Goal: Check status: Check status

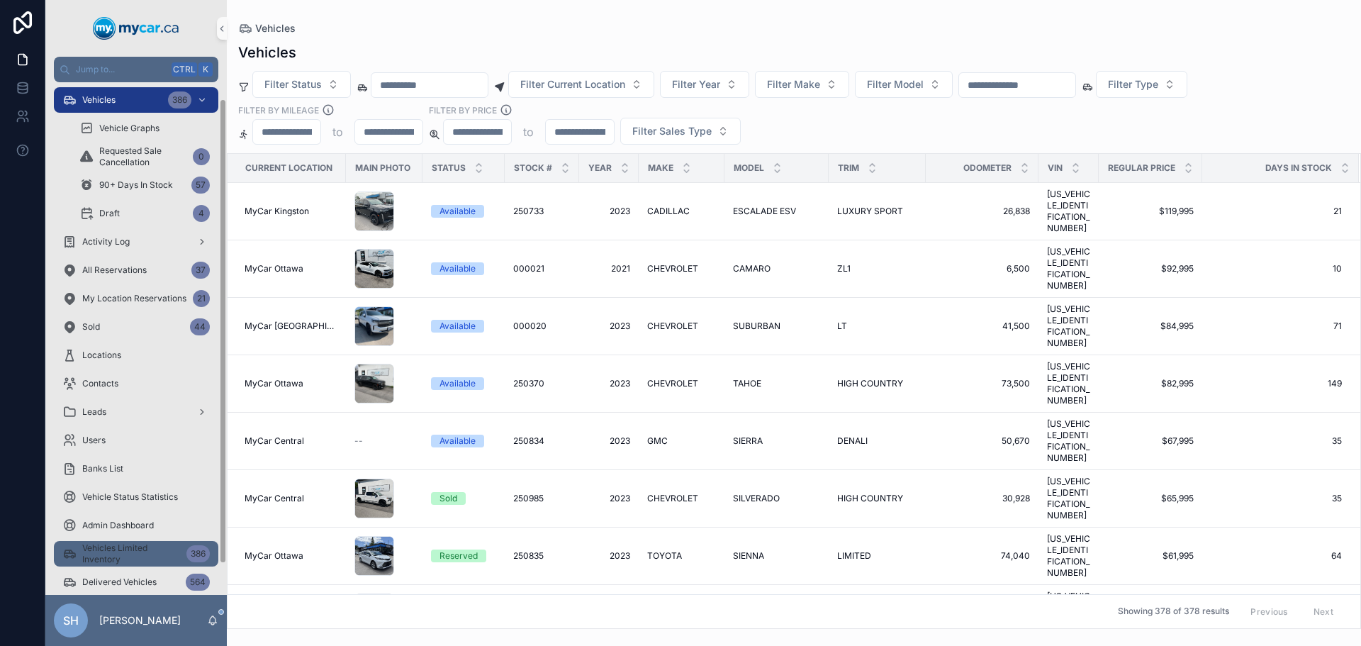
scroll to position [52, 0]
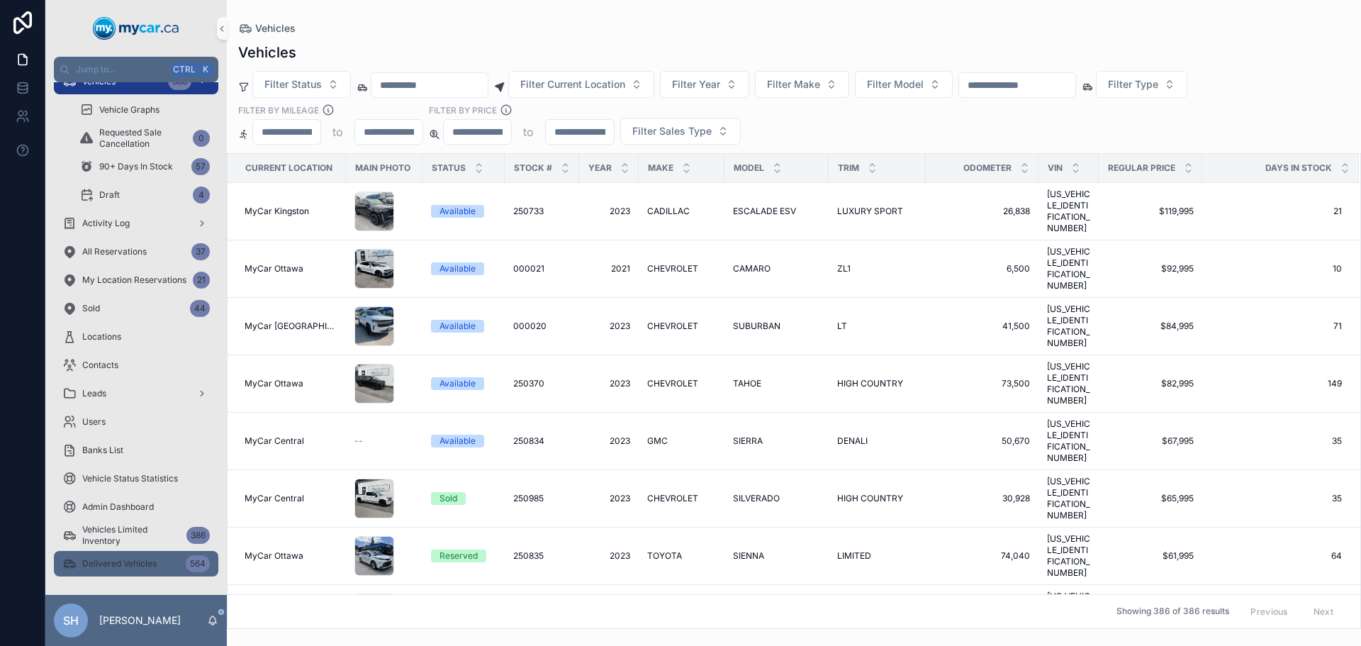
click at [136, 561] on span "Delivered Vehicles" at bounding box center [119, 563] width 74 height 11
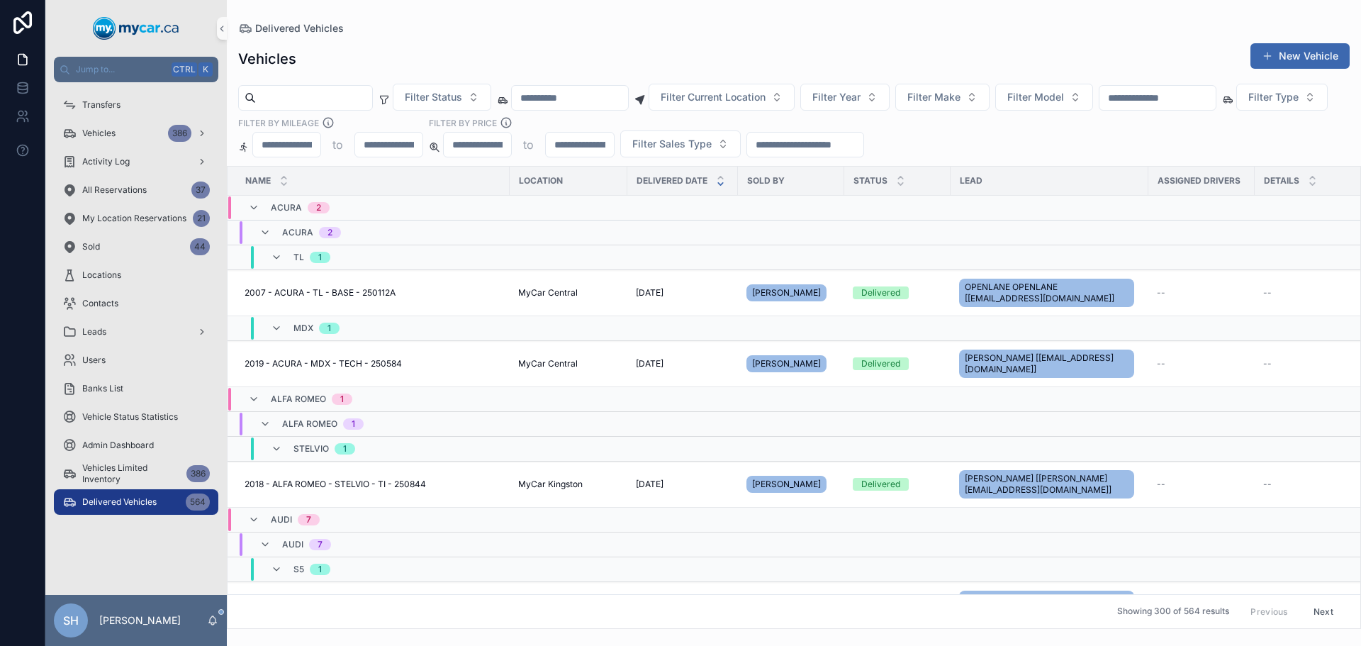
click at [1217, 87] on div "scrollable content" at bounding box center [1158, 98] width 118 height 26
click at [1215, 102] on input "scrollable content" at bounding box center [1158, 98] width 116 height 20
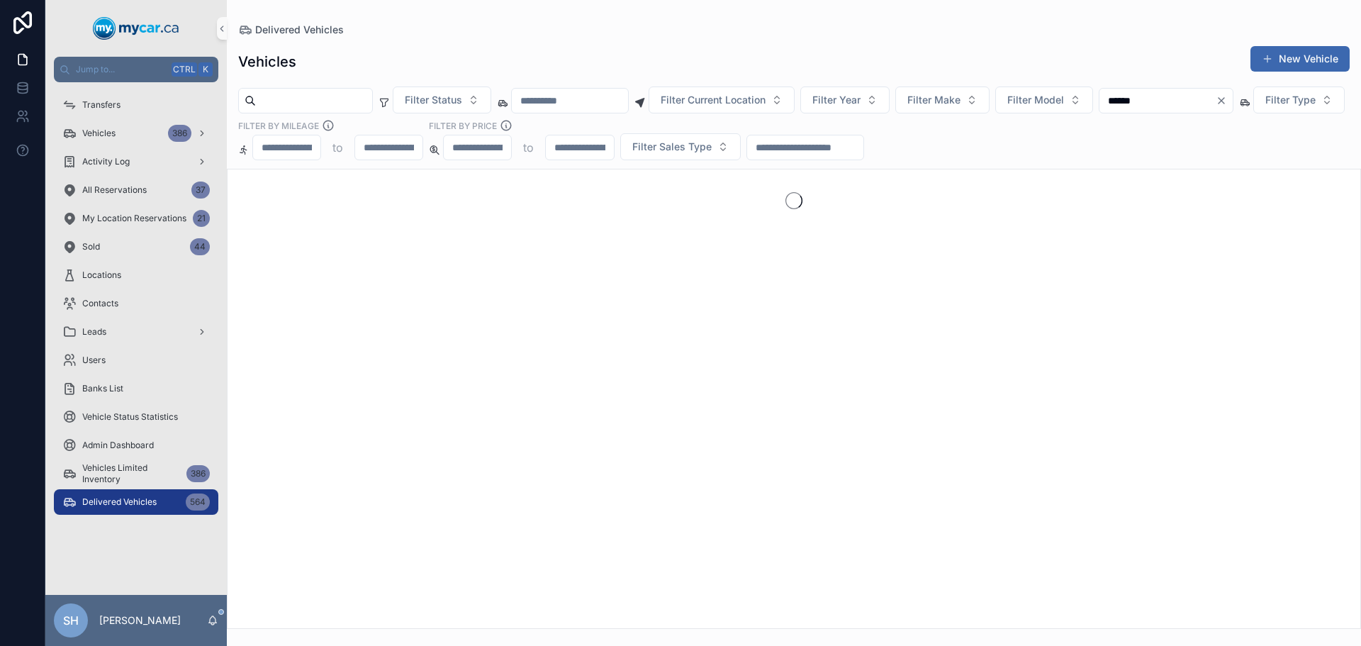
type input "******"
click at [1227, 101] on icon "Clear" at bounding box center [1221, 100] width 11 height 11
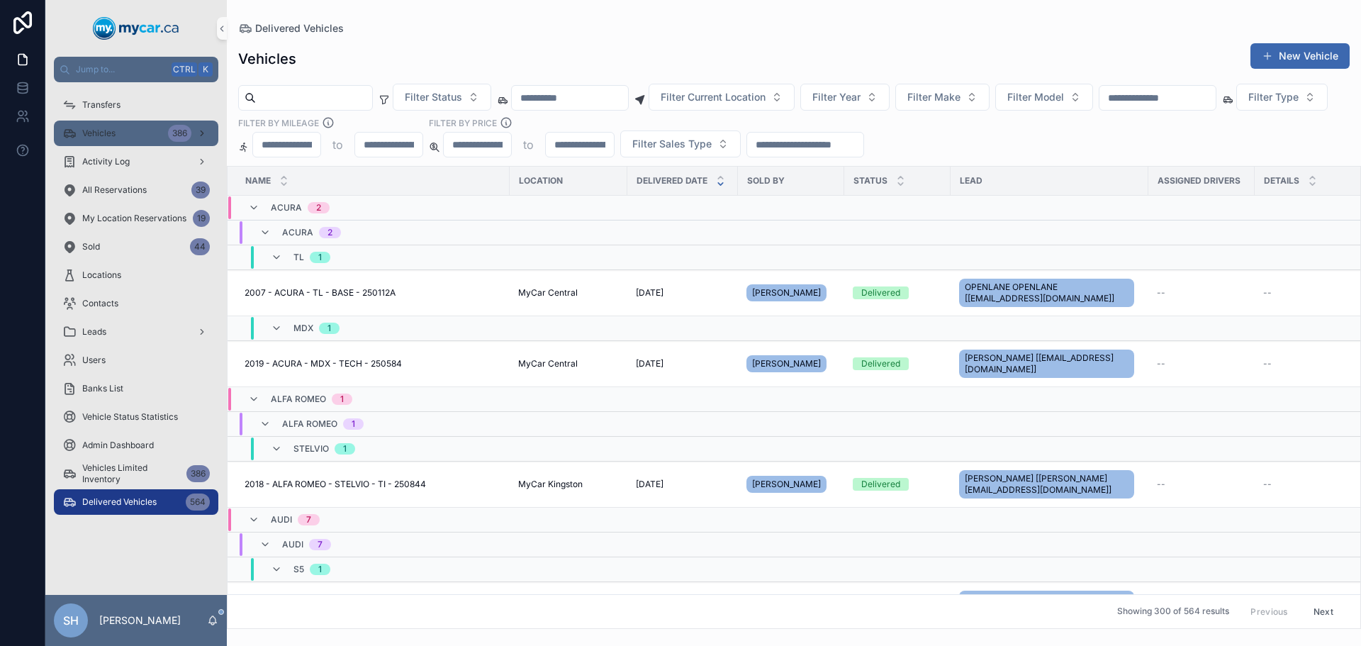
click at [115, 133] on span "Vehicles" at bounding box center [98, 133] width 33 height 11
